Goal: Information Seeking & Learning: Understand process/instructions

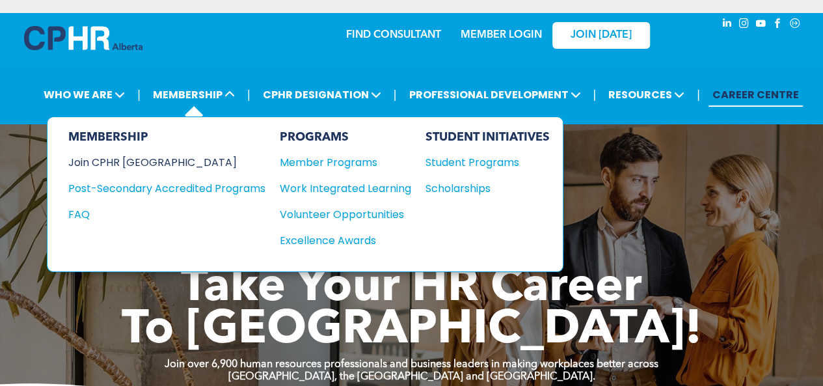
click at [144, 155] on div "Join CPHR [GEOGRAPHIC_DATA]" at bounding box center [157, 162] width 178 height 16
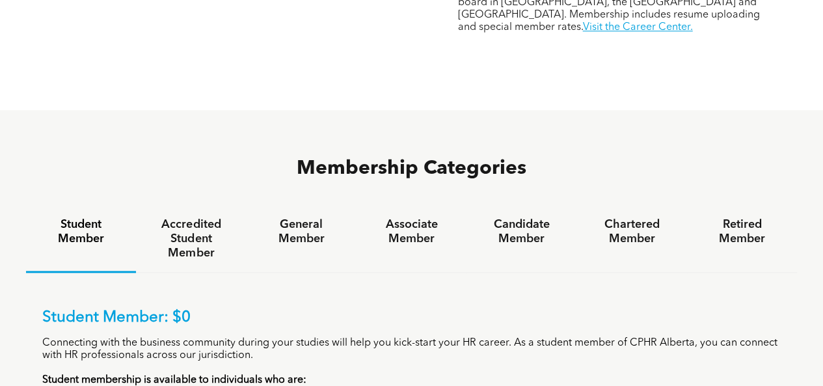
scroll to position [716, 0]
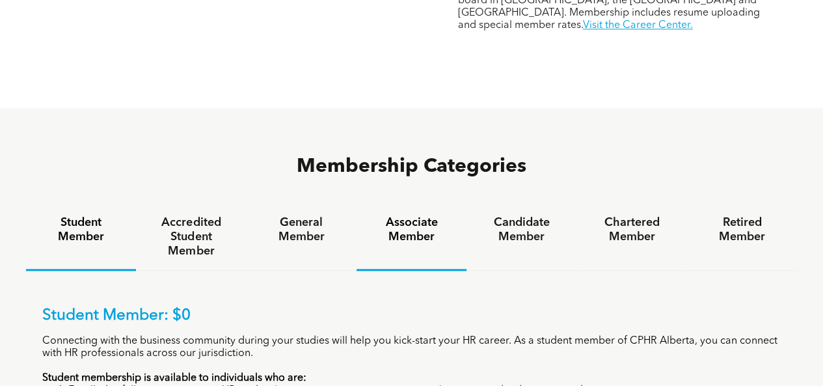
click at [407, 215] on h4 "Associate Member" at bounding box center [411, 229] width 87 height 29
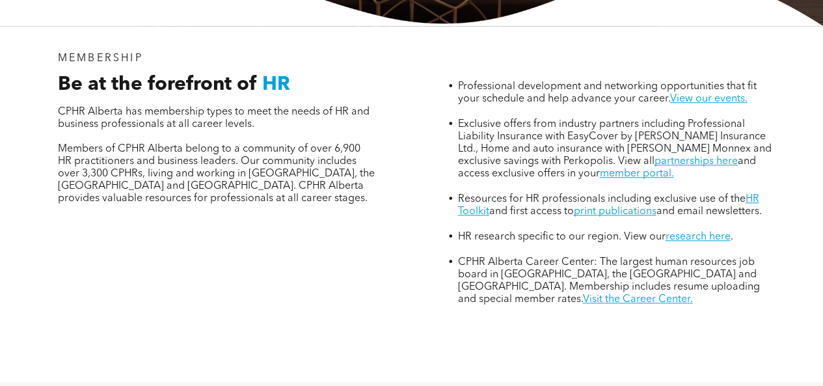
scroll to position [0, 0]
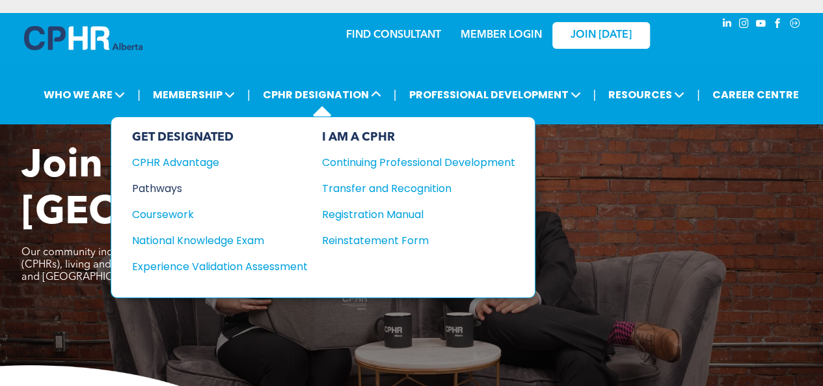
click at [161, 183] on div "Pathways" at bounding box center [211, 188] width 158 height 16
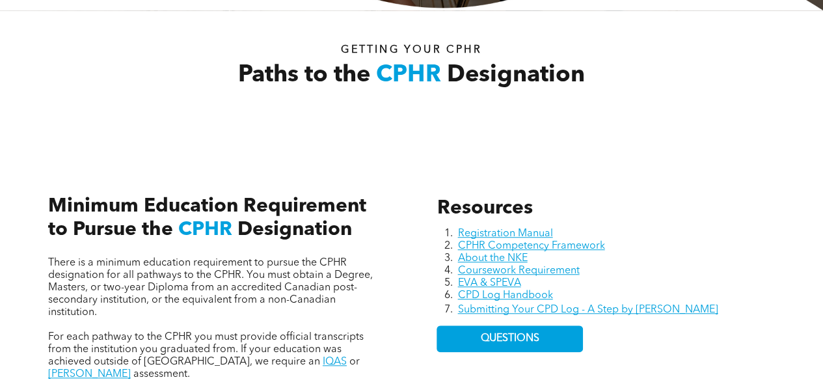
scroll to position [455, 0]
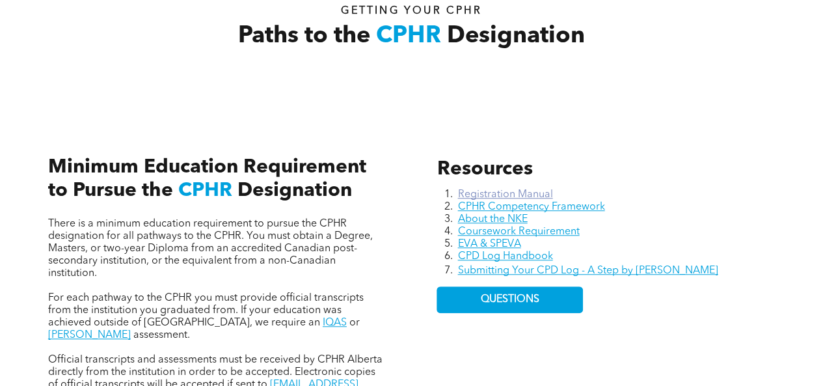
click at [511, 191] on link "Registration Manual" at bounding box center [504, 194] width 95 height 10
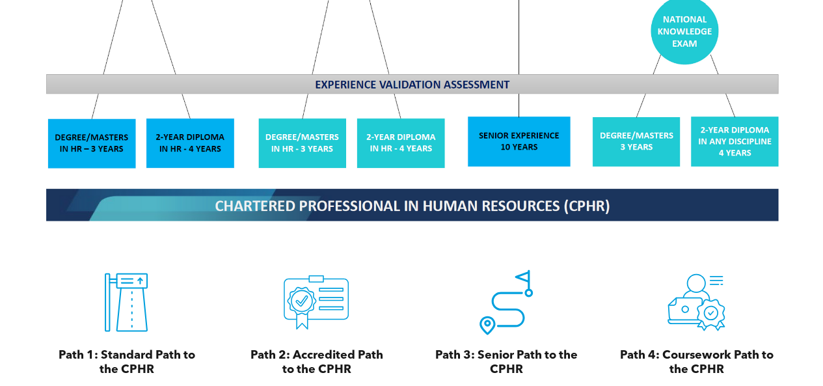
scroll to position [1301, 0]
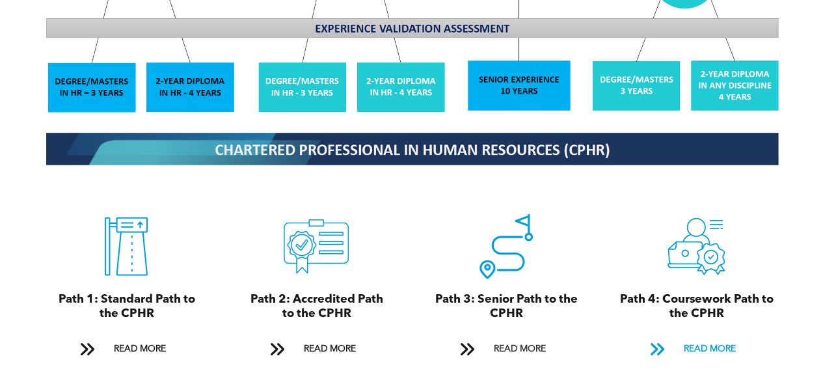
click at [723, 340] on span "READ MORE" at bounding box center [708, 349] width 61 height 24
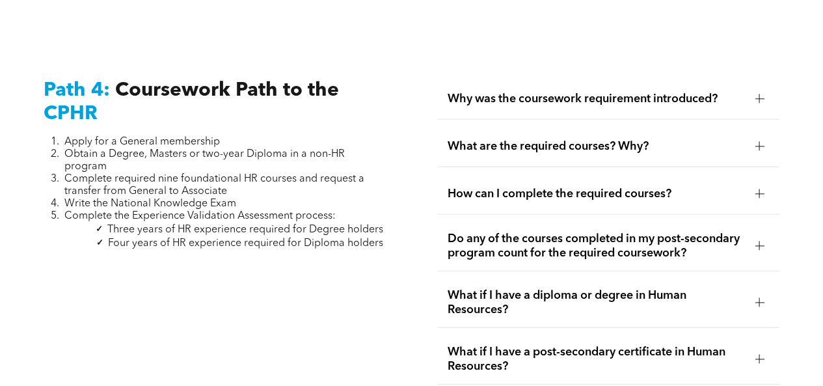
scroll to position [3924, 0]
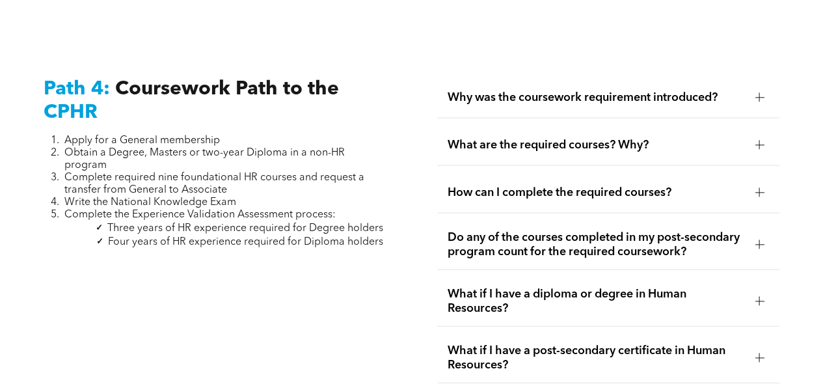
click at [755, 240] on div at bounding box center [759, 244] width 9 height 9
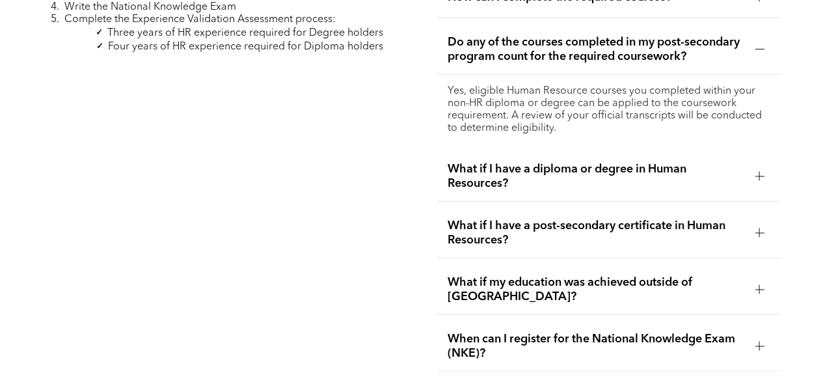
scroll to position [4391, 0]
